Goal: Information Seeking & Learning: Find specific page/section

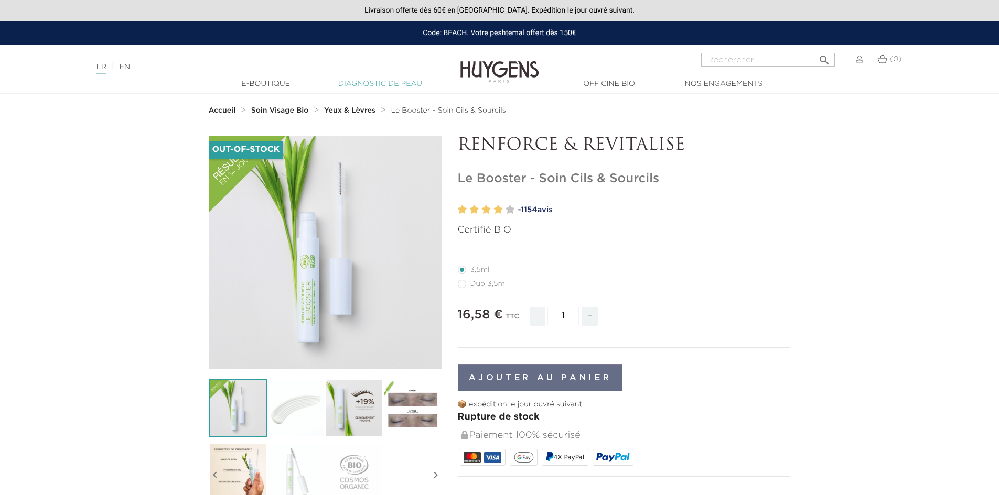
click at [356, 82] on link "Diagnostic de peau" at bounding box center [380, 84] width 105 height 11
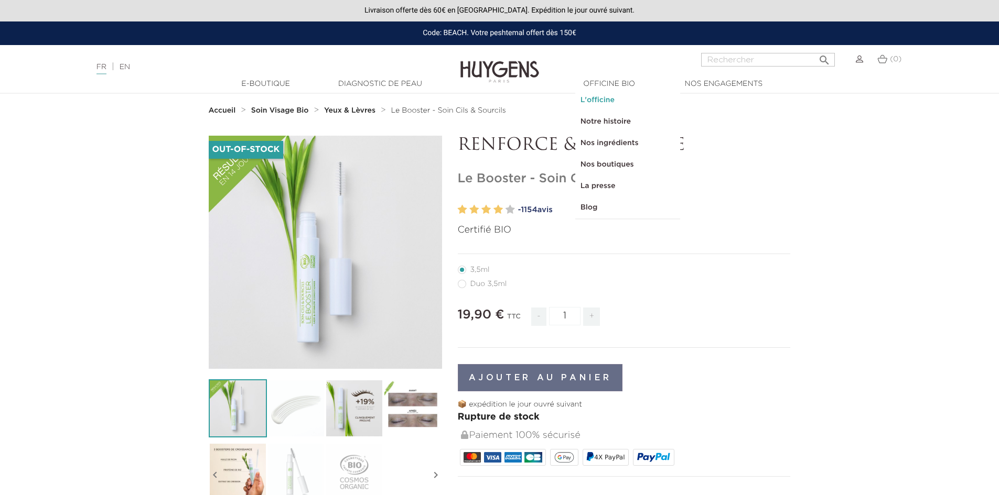
click at [595, 93] on link "L'officine" at bounding box center [627, 100] width 105 height 21
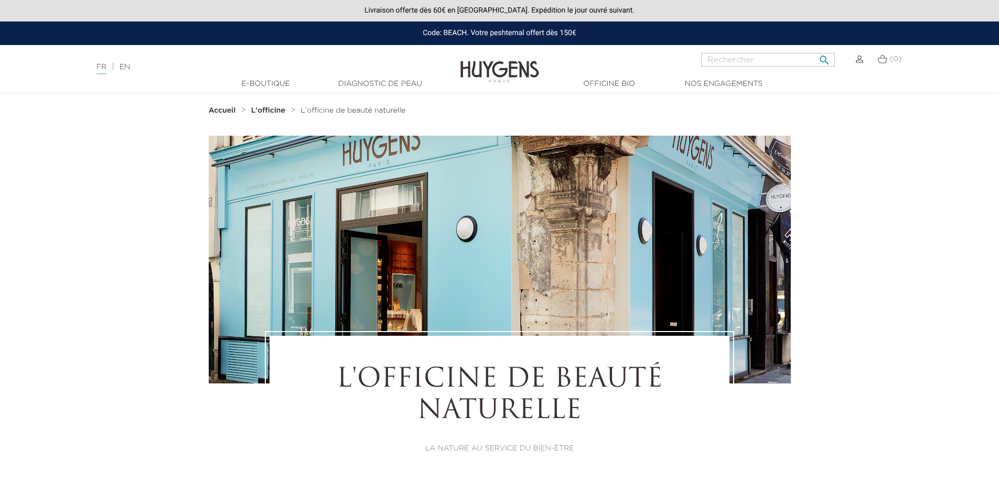
click at [751, 61] on input "Rechercher" at bounding box center [768, 60] width 134 height 14
type input "sérum"
click at [815, 50] on button " Rechercher" at bounding box center [824, 57] width 19 height 14
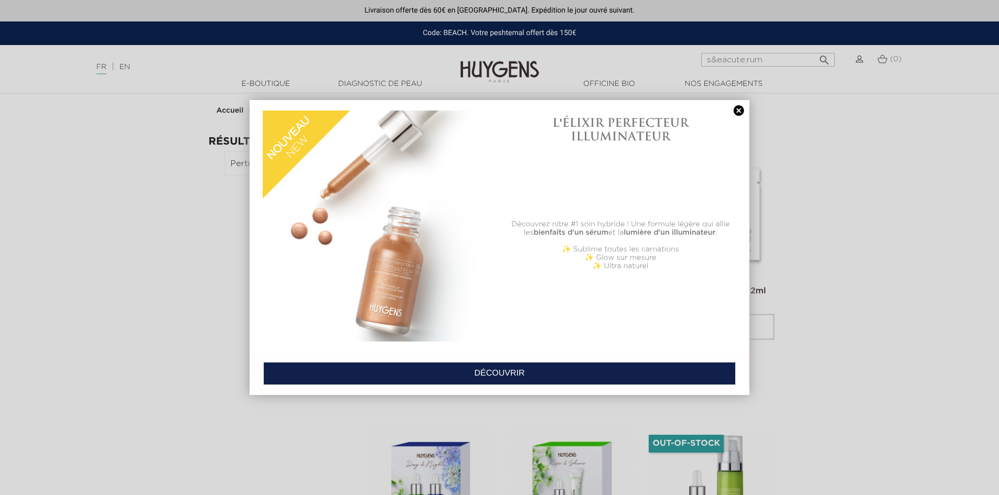
click at [734, 110] on link at bounding box center [738, 110] width 15 height 11
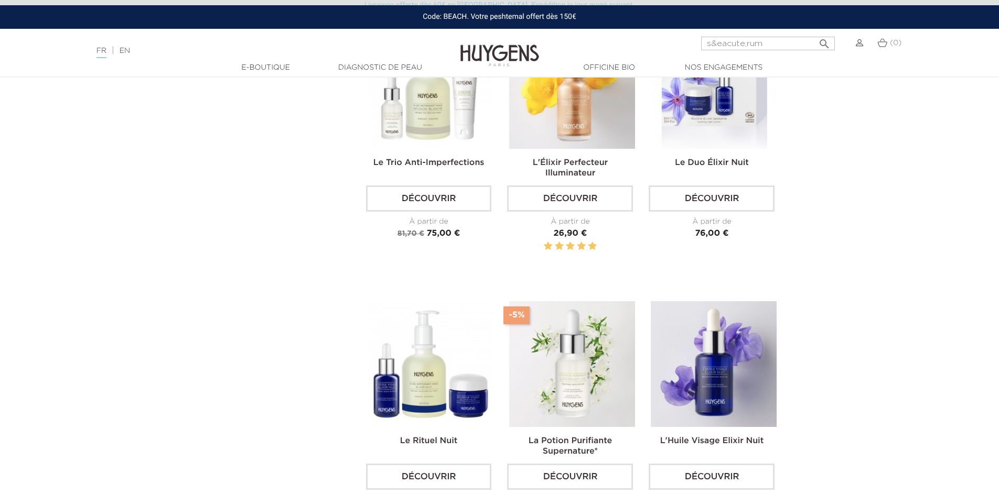
scroll to position [1835, 0]
